Goal: Task Accomplishment & Management: Use online tool/utility

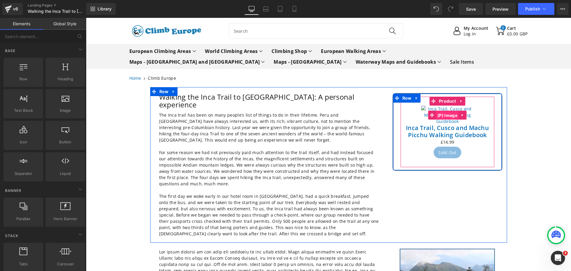
click at [449, 120] on span "(P) Image" at bounding box center [447, 115] width 23 height 9
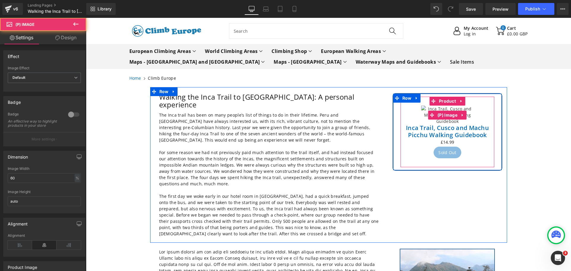
click at [445, 121] on img at bounding box center [447, 115] width 53 height 19
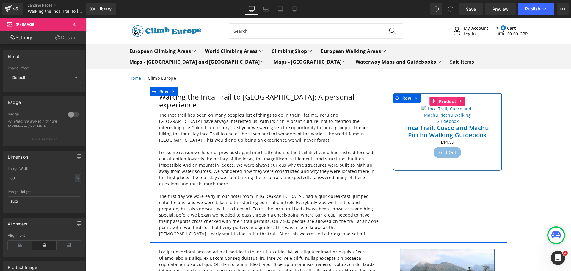
click at [445, 102] on span "Product" at bounding box center [448, 101] width 20 height 9
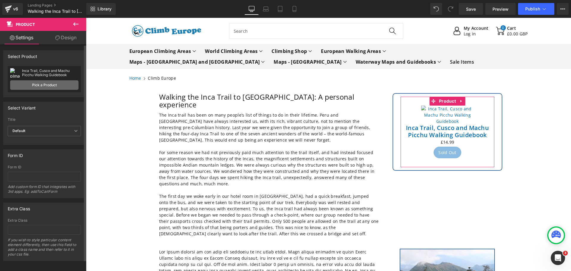
click at [43, 84] on link "Pick a Product" at bounding box center [44, 85] width 68 height 10
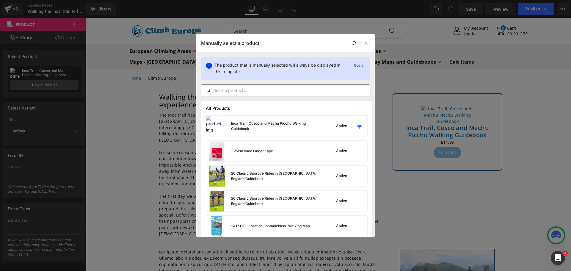
click at [226, 92] on input "text" at bounding box center [285, 90] width 168 height 7
paste input "Inca Trail"
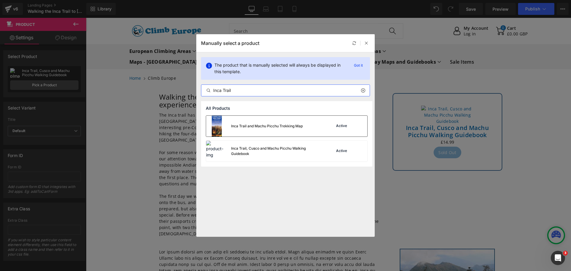
type input "Inca Trail"
click at [236, 128] on div "Inca Trail and Machu Picchu Trekking Map" at bounding box center [267, 126] width 72 height 5
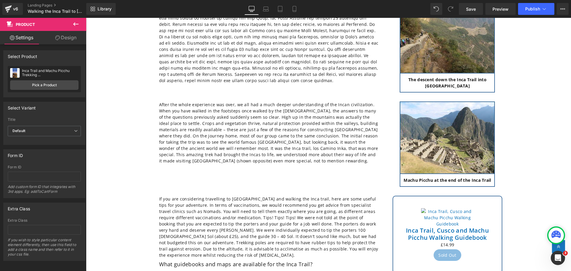
scroll to position [774, 0]
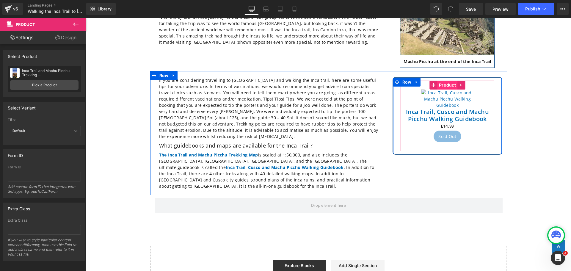
click at [442, 81] on span "Product" at bounding box center [448, 85] width 20 height 9
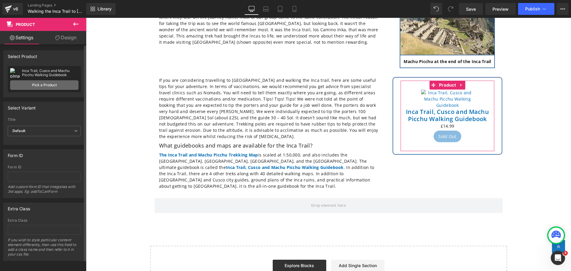
click at [44, 81] on link "Pick a Product" at bounding box center [44, 85] width 68 height 10
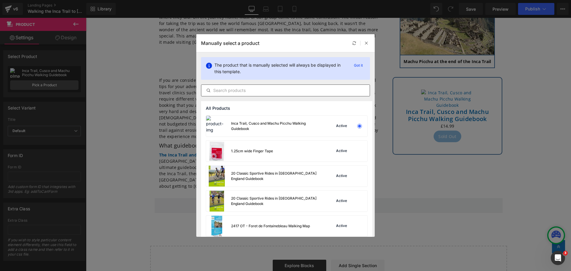
click at [223, 90] on input "text" at bounding box center [285, 90] width 168 height 7
paste input "Inca Trail"
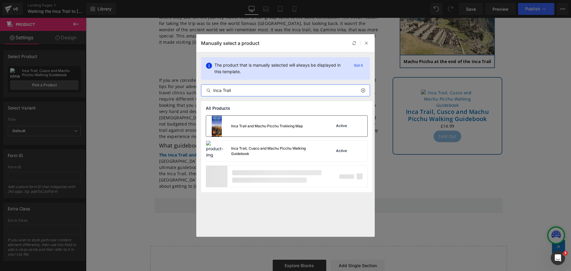
type input "Inca Trail"
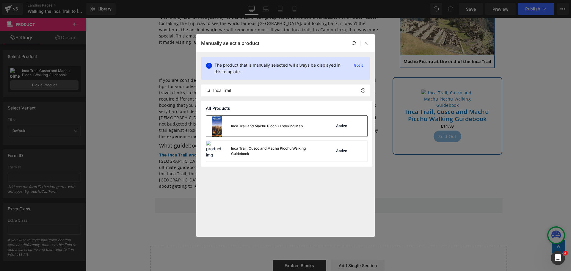
click at [242, 130] on div "Inca Trail and Machu Picchu Trekking Map" at bounding box center [254, 126] width 97 height 21
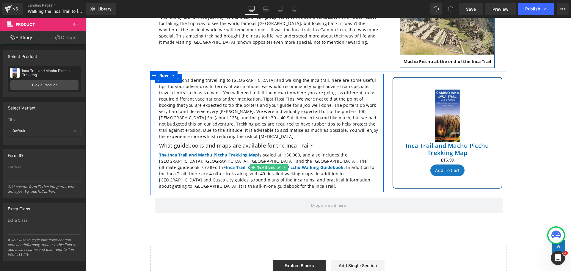
click at [346, 171] on p "The Inca Trail and Machu Picchu Trekking Map is scaled at 1:50,000, and also in…" at bounding box center [269, 171] width 220 height 38
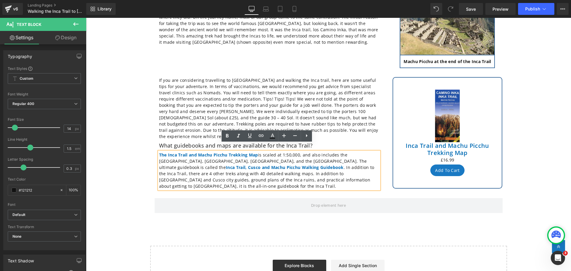
click at [345, 171] on p "The Inca Trail and Machu Picchu Trekking Map is scaled at 1:50,000, and also in…" at bounding box center [269, 171] width 220 height 38
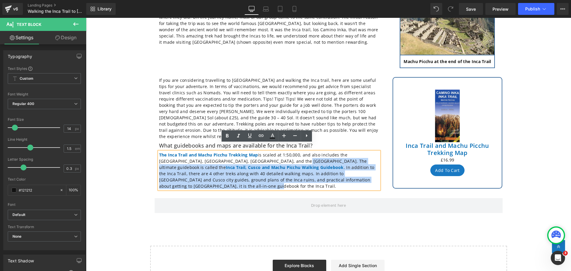
drag, startPoint x: 344, startPoint y: 172, endPoint x: 261, endPoint y: 153, distance: 85.3
click at [261, 153] on p "The Inca Trail and Machu Picchu Trekking Map is scaled at 1:50,000, and also in…" at bounding box center [269, 171] width 220 height 38
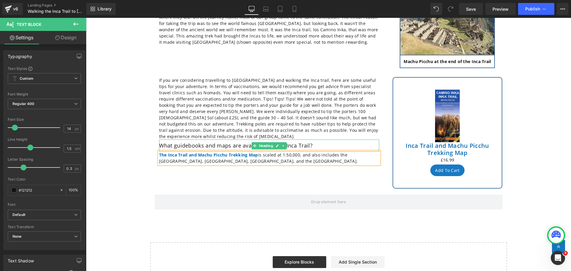
click at [214, 143] on h2 "What guidebooks and maps are available for the Inca Trail?" at bounding box center [269, 146] width 220 height 7
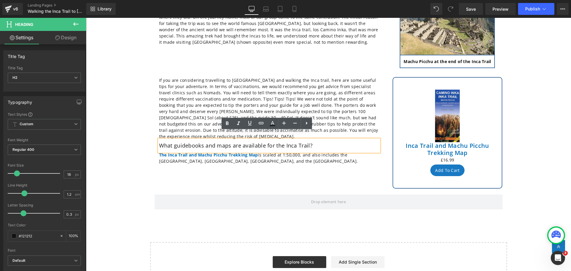
click at [217, 143] on h2 "What guidebooks and maps are available for the Inca Trail?" at bounding box center [269, 146] width 220 height 7
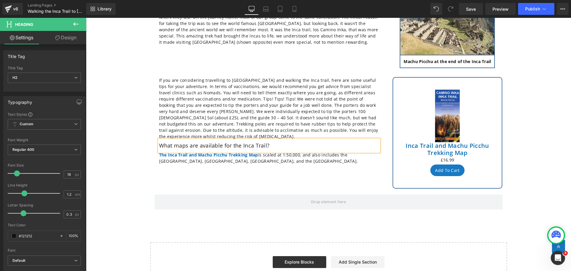
click at [213, 182] on div "If you are considering travelling to [GEOGRAPHIC_DATA] and walking the Inca tra…" at bounding box center [328, 131] width 357 height 121
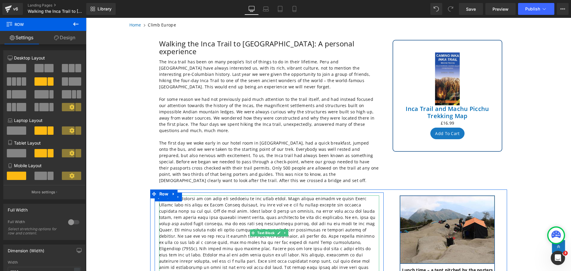
scroll to position [30, 0]
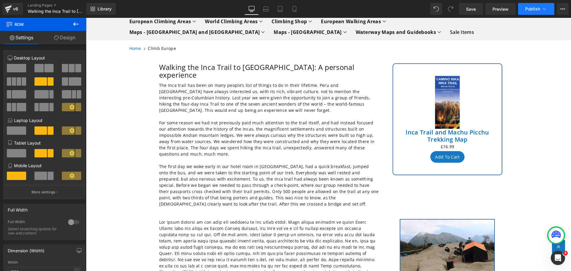
click at [544, 7] on icon at bounding box center [545, 9] width 6 height 6
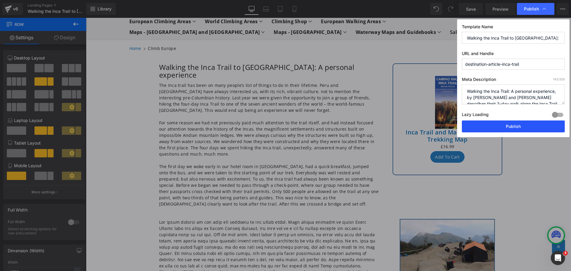
click at [509, 124] on button "Publish" at bounding box center [513, 127] width 103 height 12
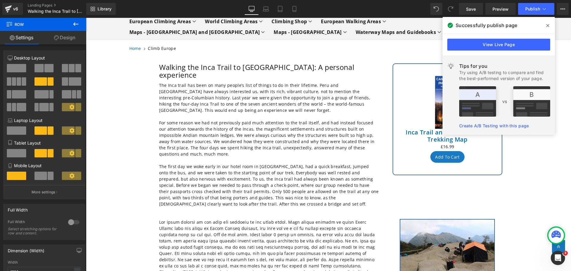
click at [549, 25] on icon at bounding box center [548, 25] width 3 height 3
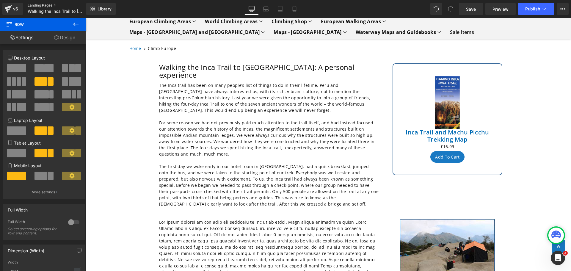
click at [41, 4] on link "Landing Pages" at bounding box center [62, 5] width 68 height 5
